Goal: Information Seeking & Learning: Understand process/instructions

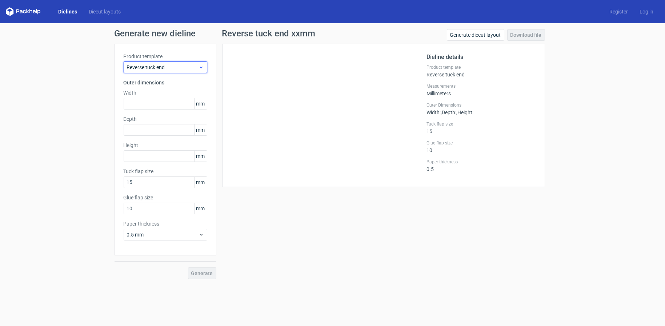
click at [186, 70] on span "Reverse tuck end" at bounding box center [163, 67] width 72 height 7
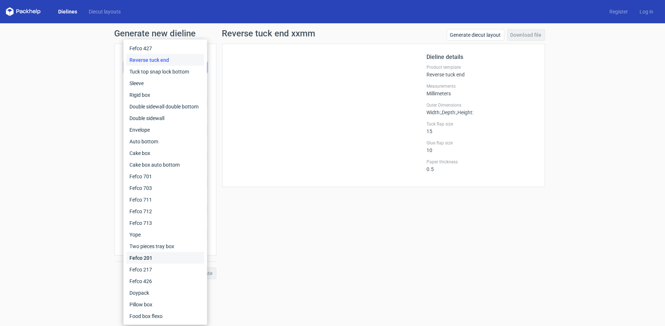
click at [157, 257] on div "Fefco 201" at bounding box center [166, 258] width 78 height 12
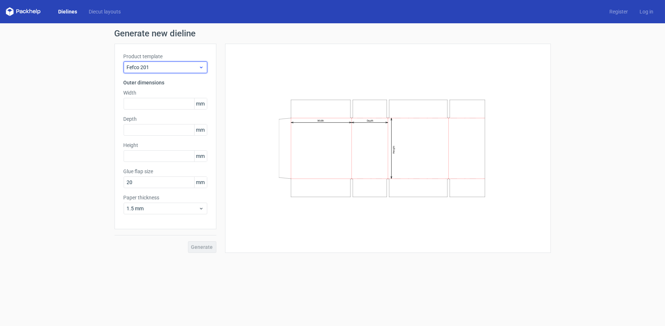
click at [176, 67] on span "Fefco 201" at bounding box center [163, 67] width 72 height 7
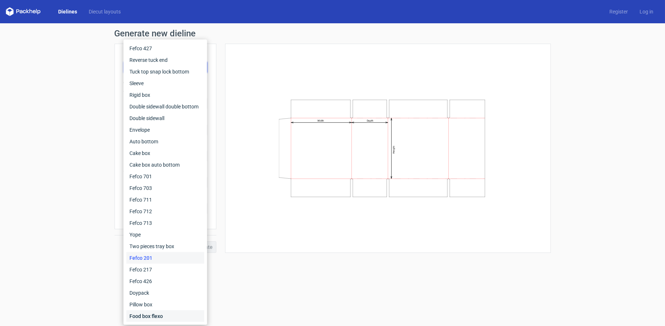
click at [166, 315] on div "Food box flexo" at bounding box center [166, 316] width 78 height 12
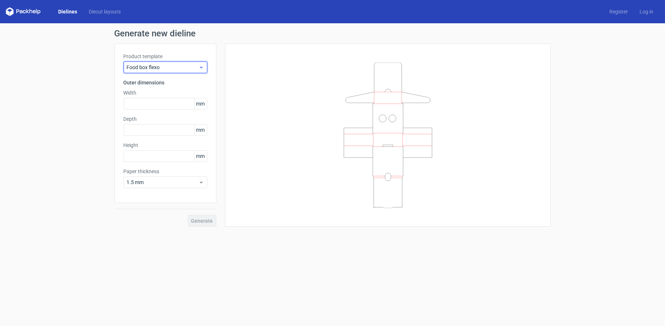
click at [167, 71] on div "Food box flexo" at bounding box center [166, 67] width 84 height 12
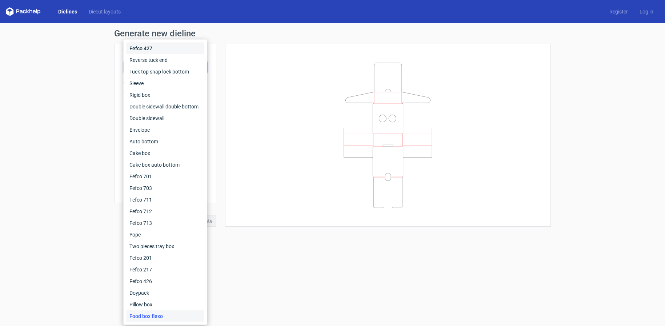
click at [155, 46] on div "Fefco 427" at bounding box center [166, 49] width 78 height 12
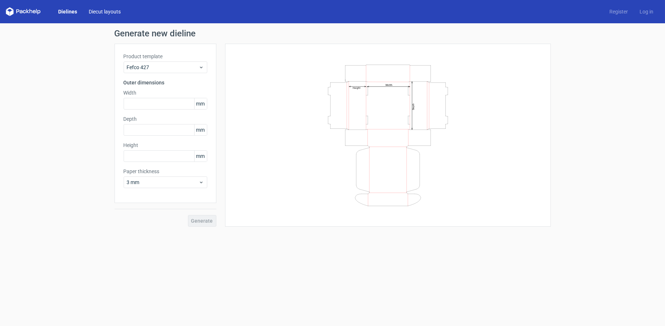
click at [112, 14] on link "Diecut layouts" at bounding box center [105, 11] width 44 height 7
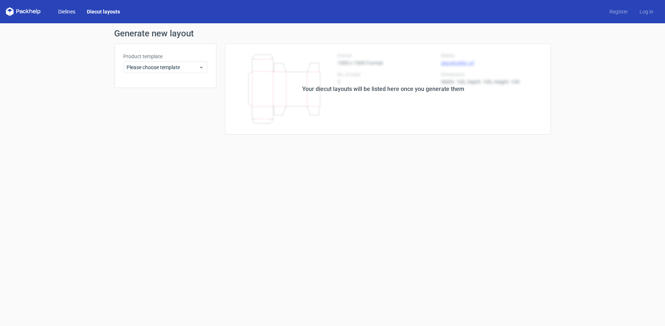
click at [71, 10] on link "Dielines" at bounding box center [66, 11] width 29 height 7
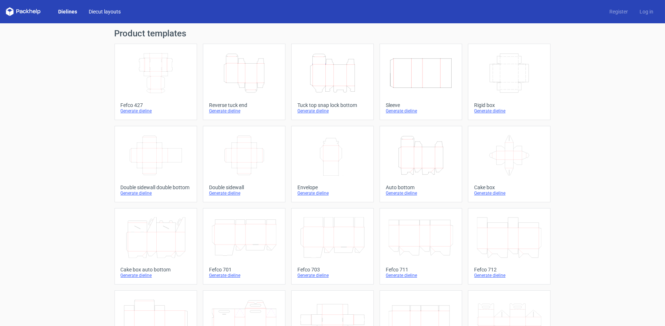
click at [101, 12] on link "Diecut layouts" at bounding box center [105, 11] width 44 height 7
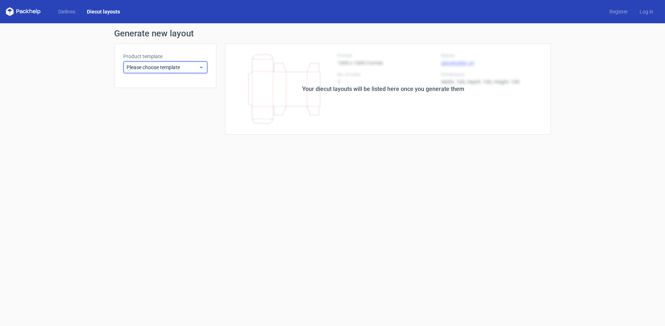
click at [165, 69] on span "Please choose template" at bounding box center [163, 67] width 72 height 7
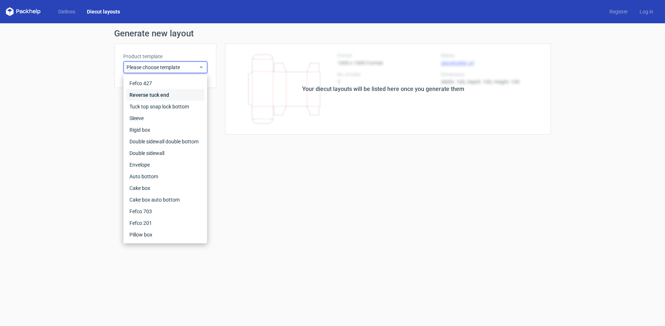
click at [159, 95] on div "Reverse tuck end" at bounding box center [166, 95] width 78 height 12
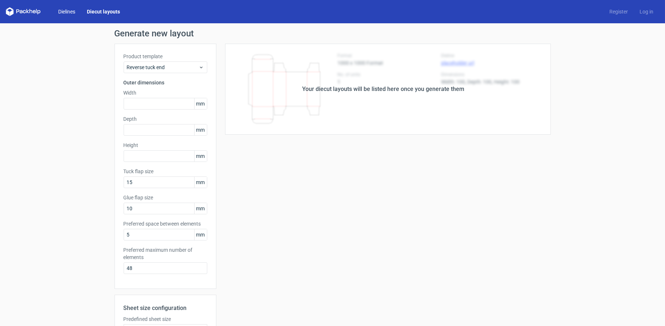
click at [61, 9] on link "Dielines" at bounding box center [66, 11] width 29 height 7
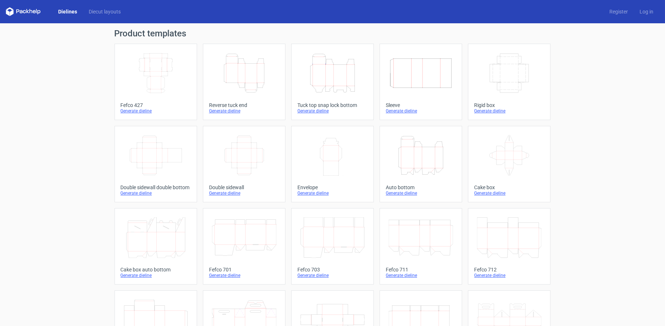
click at [32, 7] on icon at bounding box center [23, 11] width 35 height 9
click at [91, 12] on link "Diecut layouts" at bounding box center [105, 11] width 44 height 7
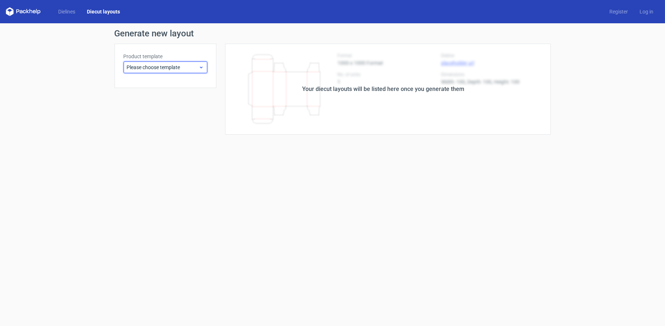
click at [180, 71] on div "Please choose template" at bounding box center [166, 67] width 84 height 12
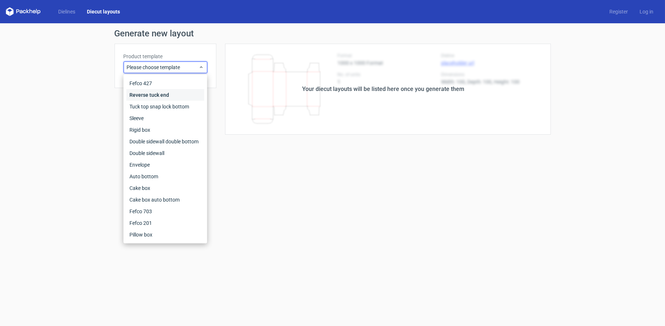
click at [165, 95] on div "Reverse tuck end" at bounding box center [166, 95] width 78 height 12
